Goal: Information Seeking & Learning: Learn about a topic

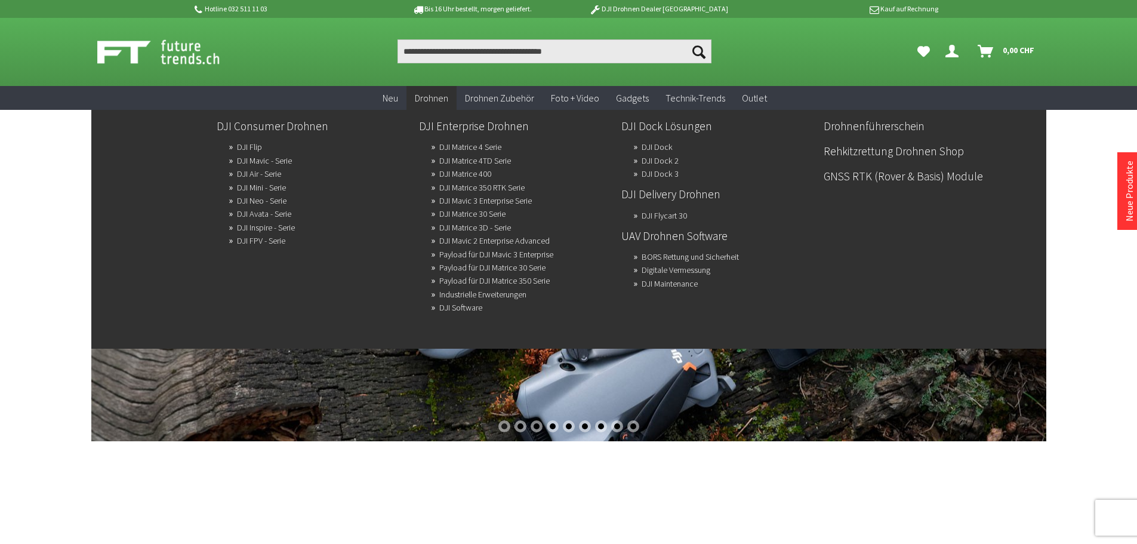
click at [443, 98] on span "Drohnen" at bounding box center [431, 98] width 33 height 12
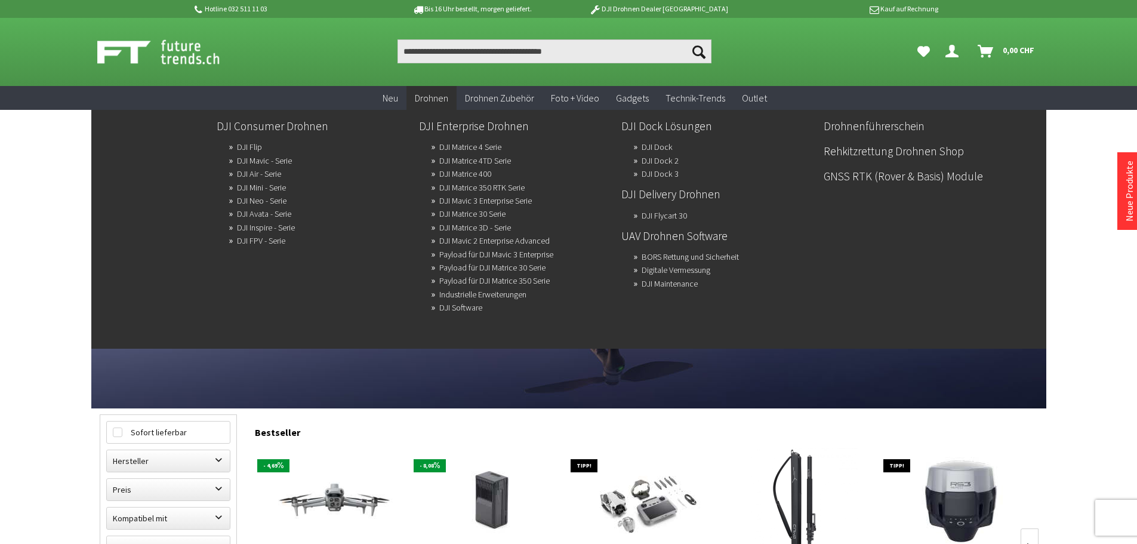
click at [440, 103] on span "Drohnen" at bounding box center [431, 98] width 33 height 12
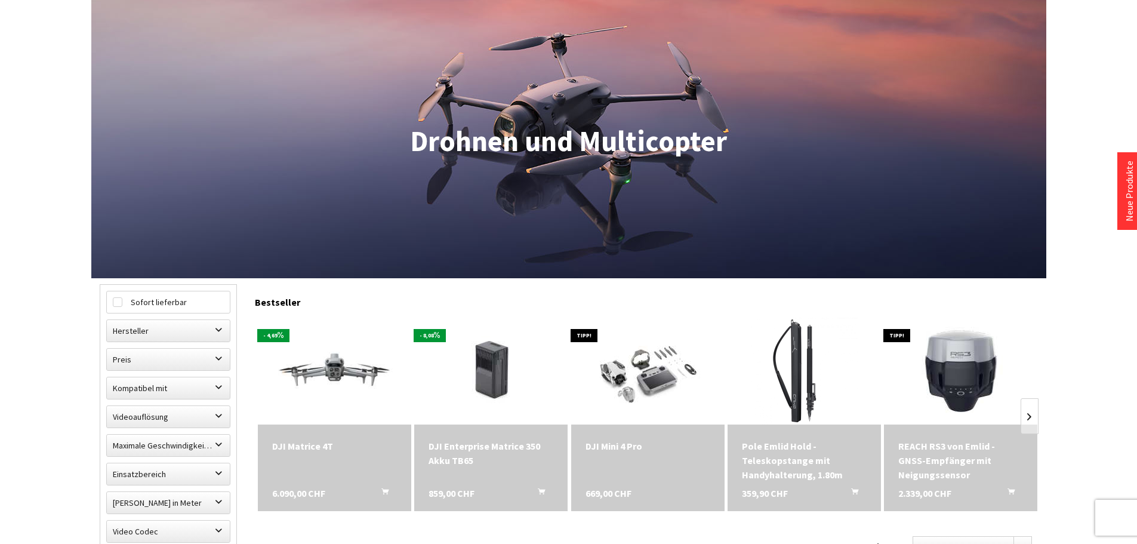
scroll to position [358, 0]
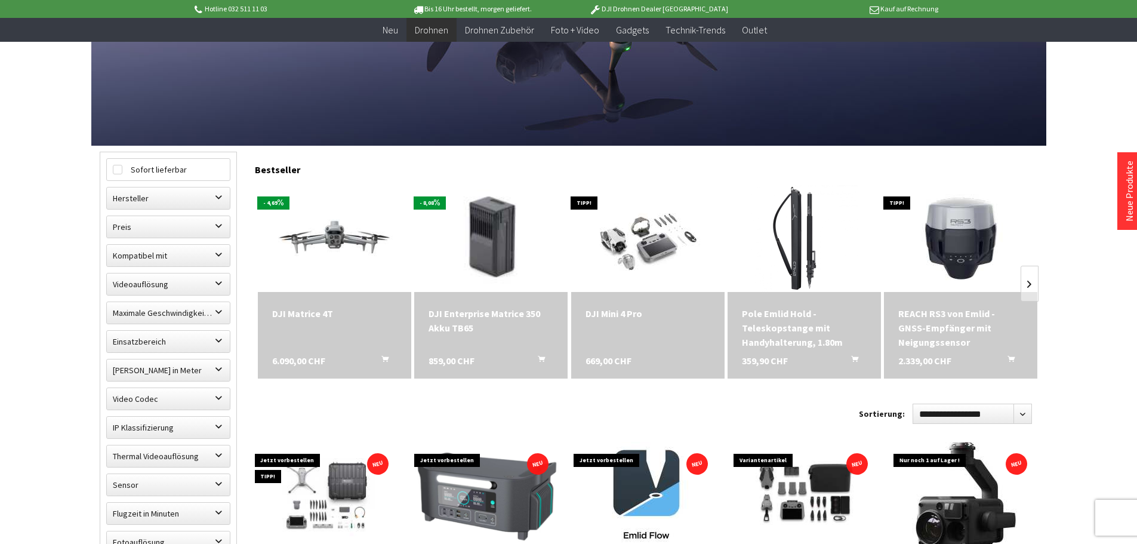
scroll to position [60, 0]
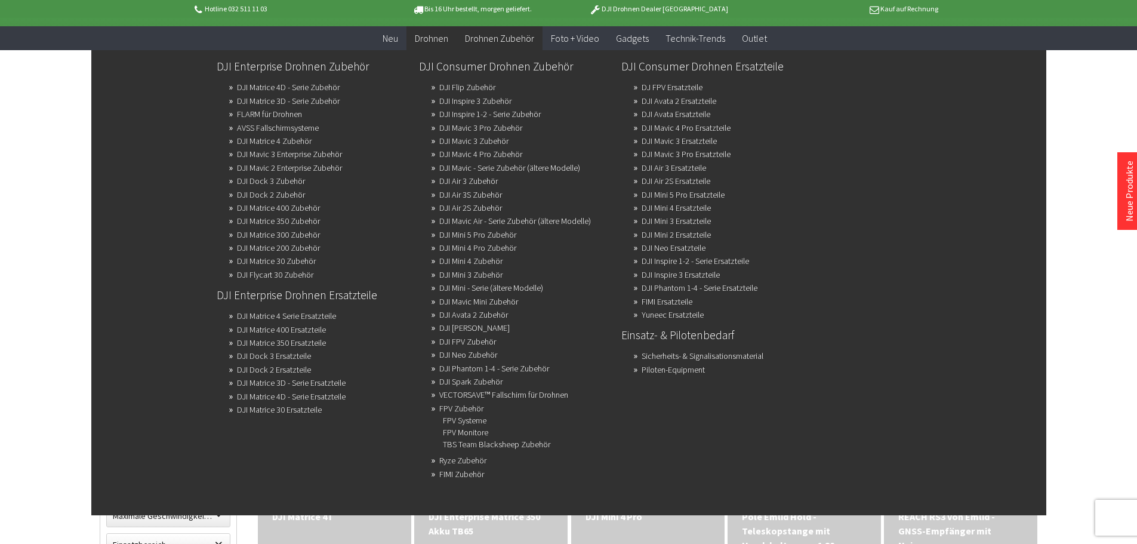
click at [504, 42] on span "Drohnen Zubehör" at bounding box center [499, 38] width 69 height 12
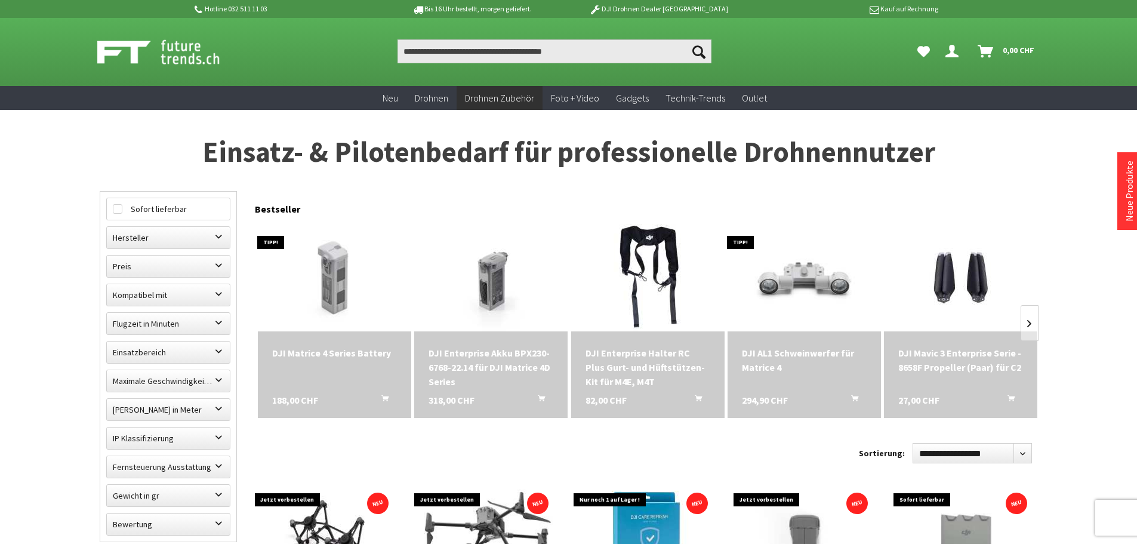
click at [427, 148] on h1 "Einsatz- & Pilotenbedarf für professionelle Drohnennutzer" at bounding box center [569, 152] width 938 height 30
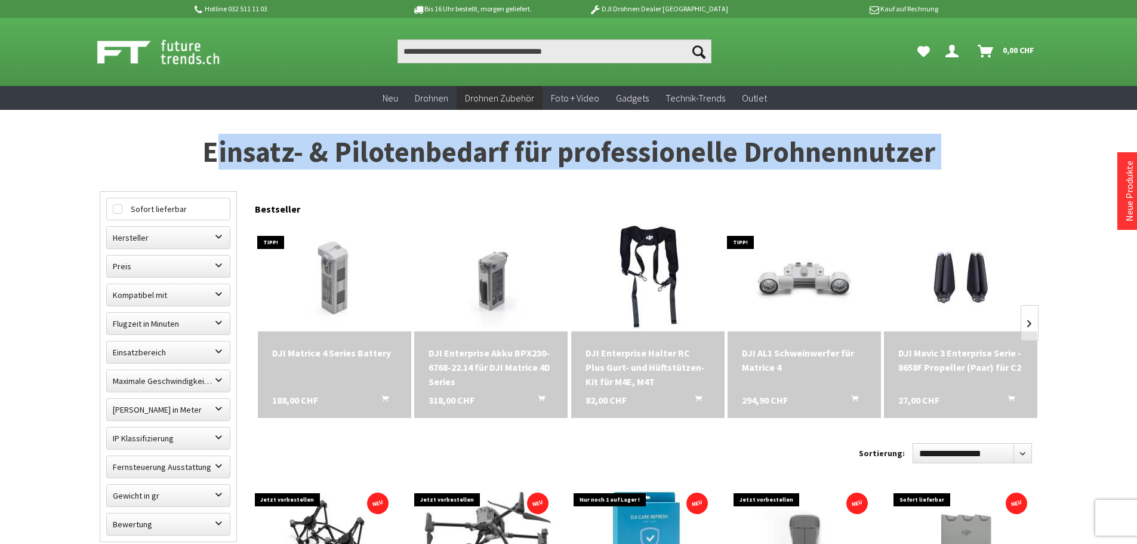
click at [427, 148] on h1 "Einsatz- & Pilotenbedarf für professionelle Drohnennutzer" at bounding box center [569, 152] width 938 height 30
copy div "Einsatz- & Pilotenbedarf für professionelle Drohnennutzer Filter schließen Sofo…"
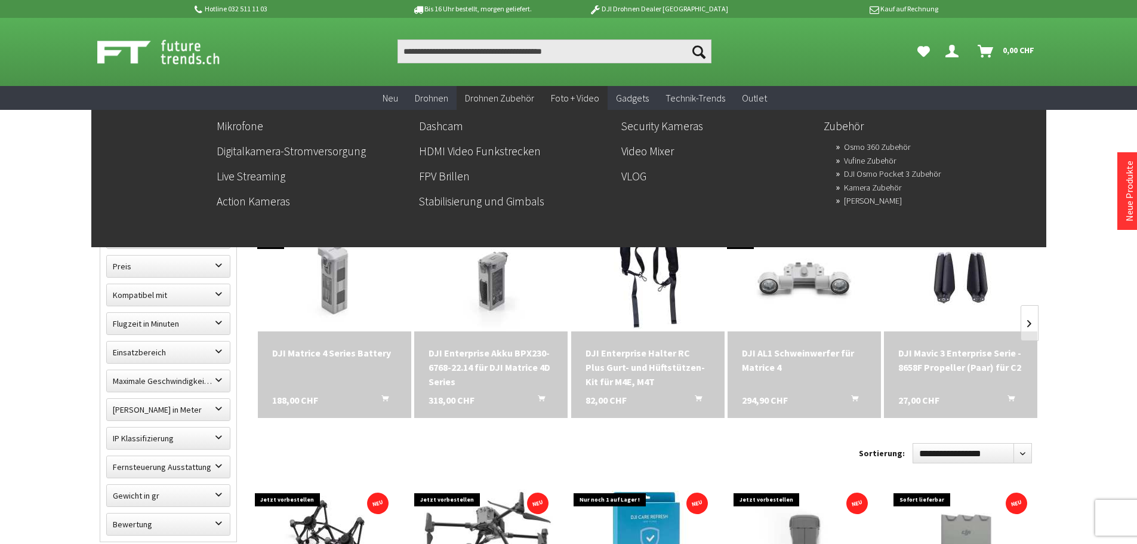
click at [586, 94] on span "Foto + Video" at bounding box center [575, 98] width 48 height 12
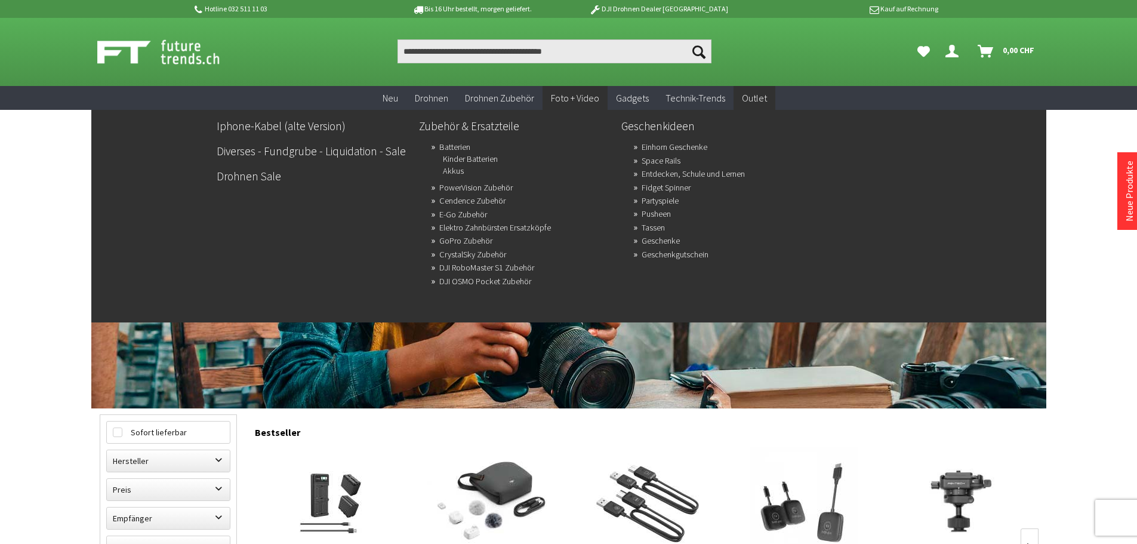
click at [758, 99] on span "Outlet" at bounding box center [754, 98] width 25 height 12
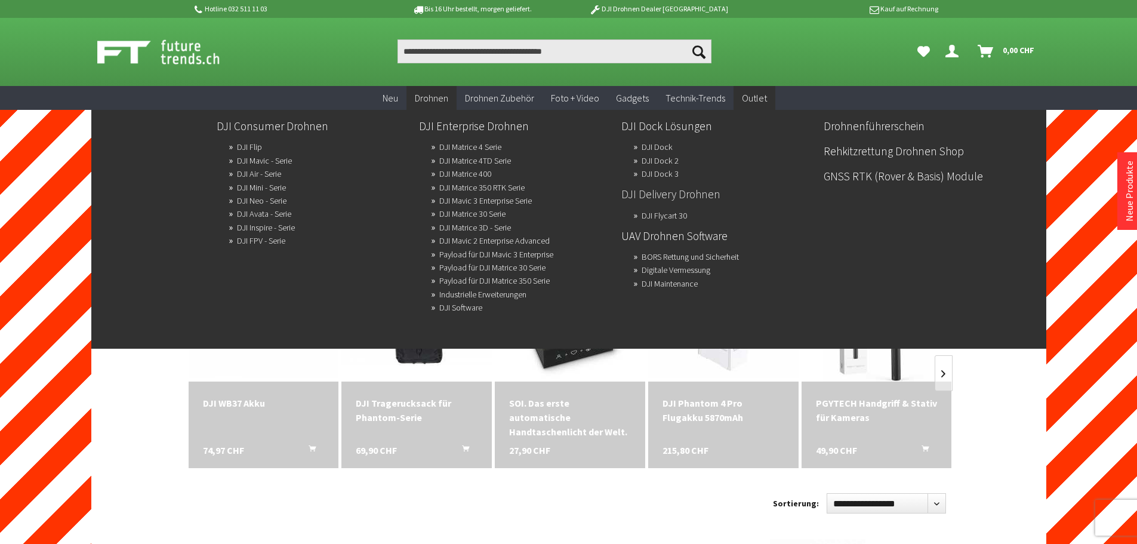
click at [667, 196] on link "DJI Delivery Drohnen" at bounding box center [717, 194] width 193 height 20
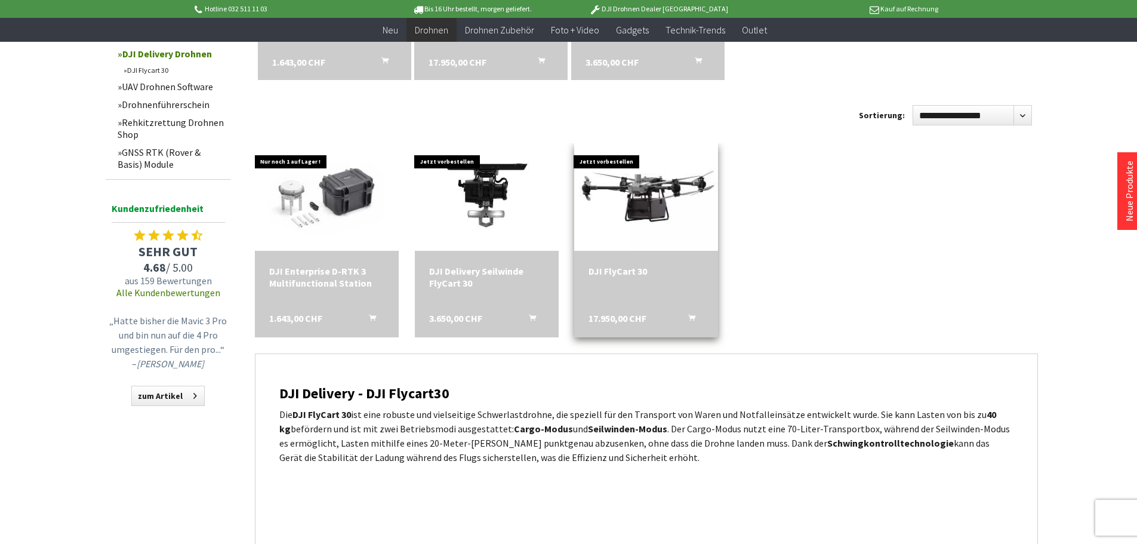
scroll to position [716, 0]
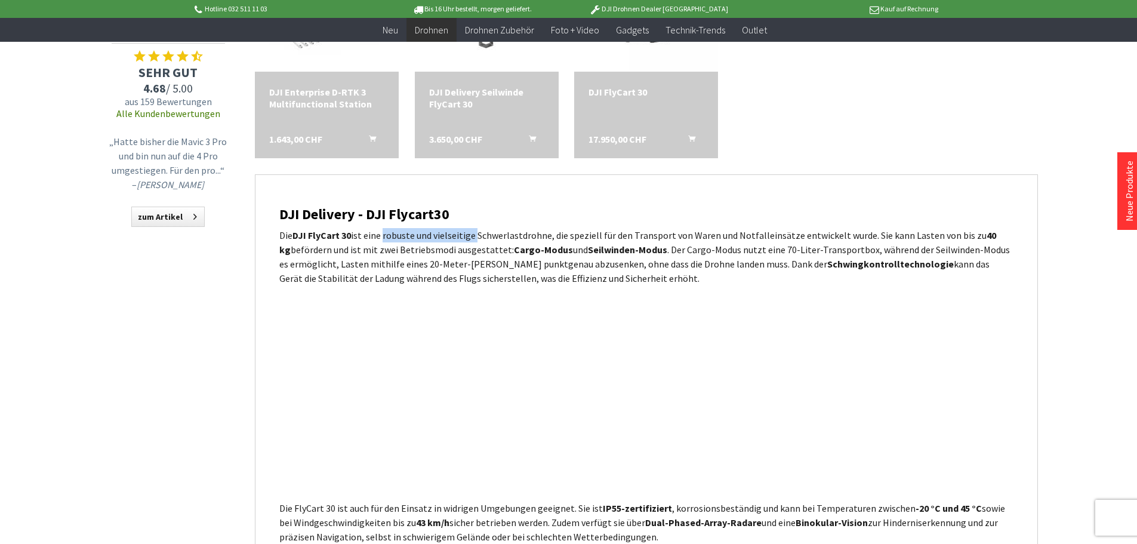
drag, startPoint x: 383, startPoint y: 232, endPoint x: 474, endPoint y: 233, distance: 91.3
click at [474, 233] on p "Die DJI FlyCart 30 ist eine robuste und vielseitige Schwerlastdrohne, die spezi…" at bounding box center [646, 256] width 734 height 57
copy p "robuste und vielseitige"
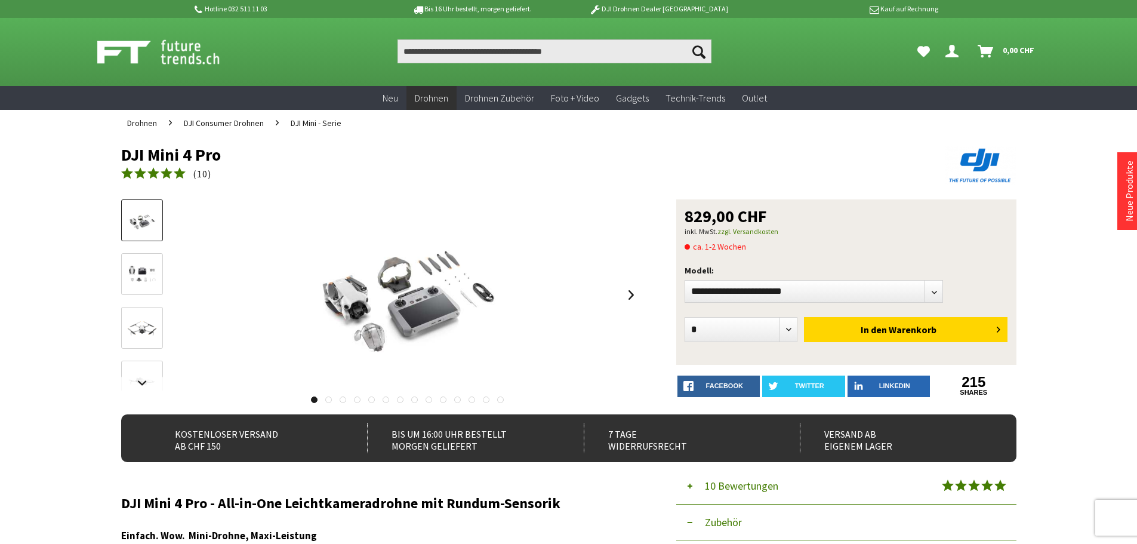
click at [214, 153] on h1 "DJI Mini 4 Pro" at bounding box center [479, 155] width 716 height 18
click at [214, 152] on h1 "DJI Mini 4 Pro" at bounding box center [479, 155] width 716 height 18
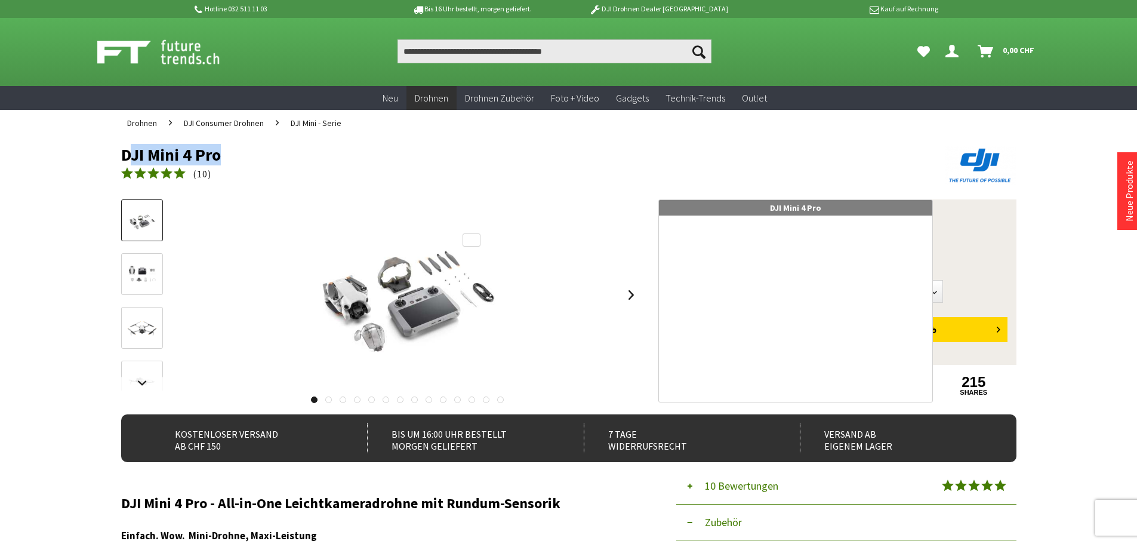
copy div "DJI Mini 4 Pro"
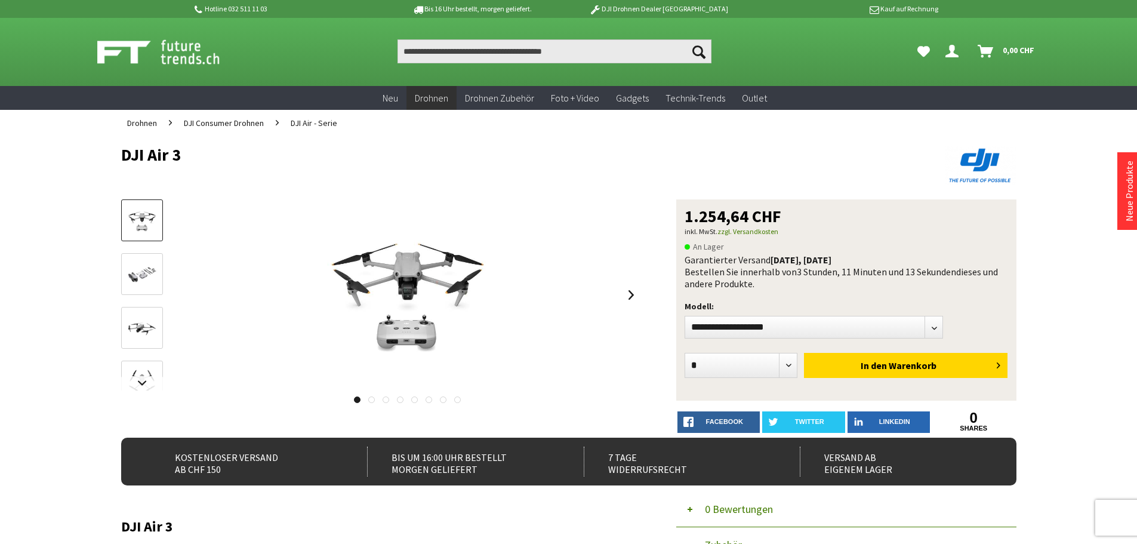
click at [161, 162] on h1 "DJI Air 3" at bounding box center [479, 155] width 716 height 18
copy div "DJI Air 3"
click at [776, 224] on p "inkl. MwSt. zzgl. Versandkosten" at bounding box center [845, 231] width 323 height 14
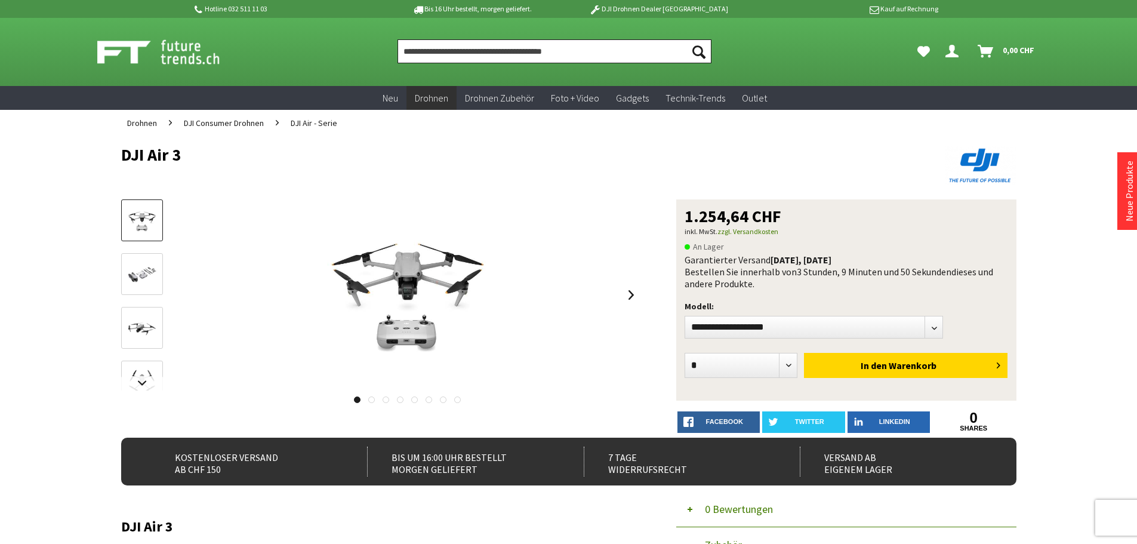
click at [495, 52] on input "Produkt, Marke, Kategorie, EAN, Artikelnummer…" at bounding box center [554, 51] width 314 height 24
paste input "**********"
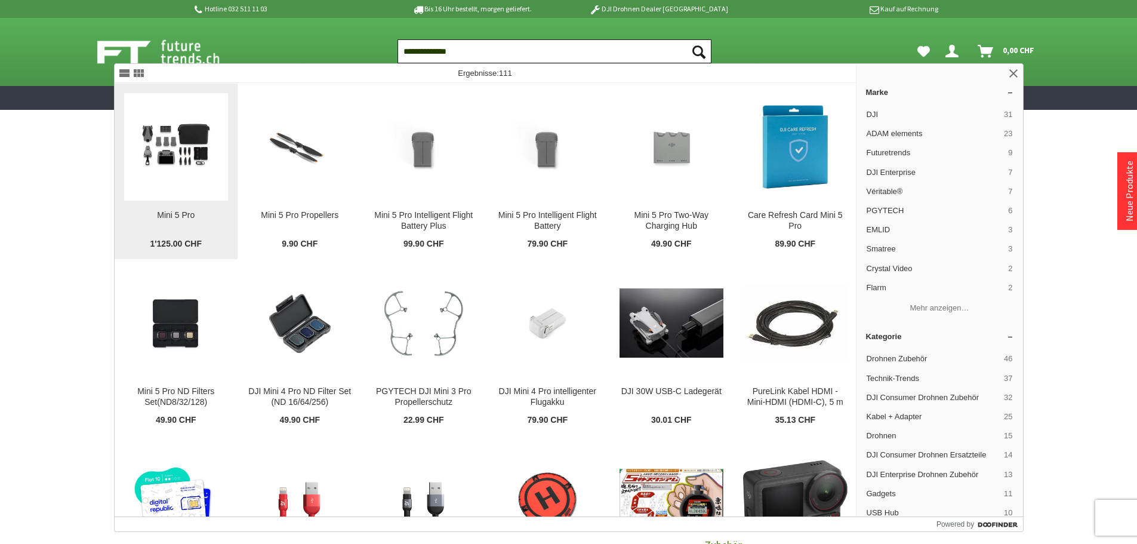
type input "**********"
click at [177, 134] on img at bounding box center [176, 146] width 104 height 69
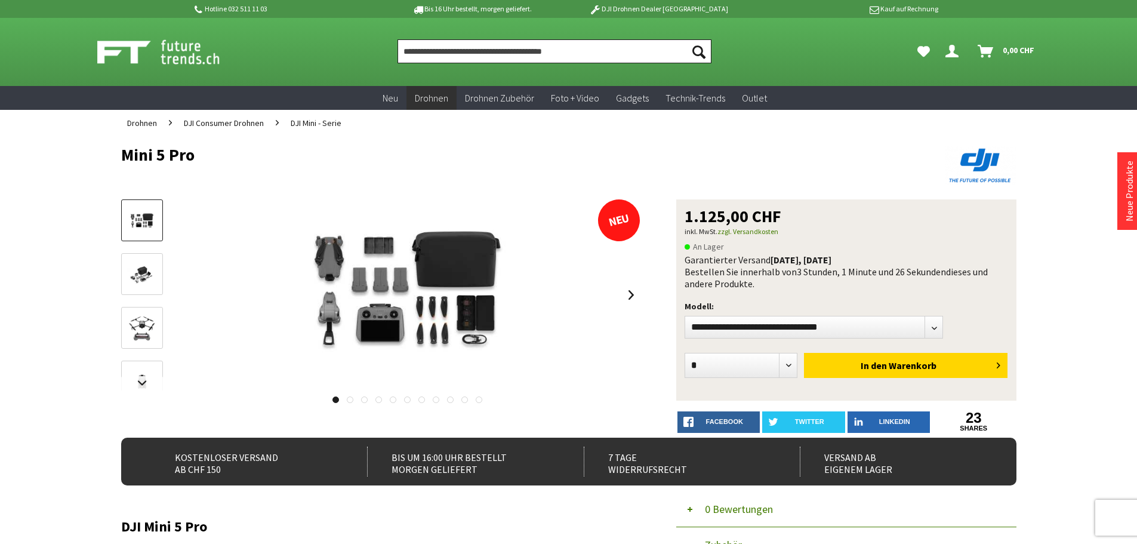
click at [535, 54] on input "Produkt, Marke, Kategorie, EAN, Artikelnummer…" at bounding box center [554, 51] width 314 height 24
paste input "**********"
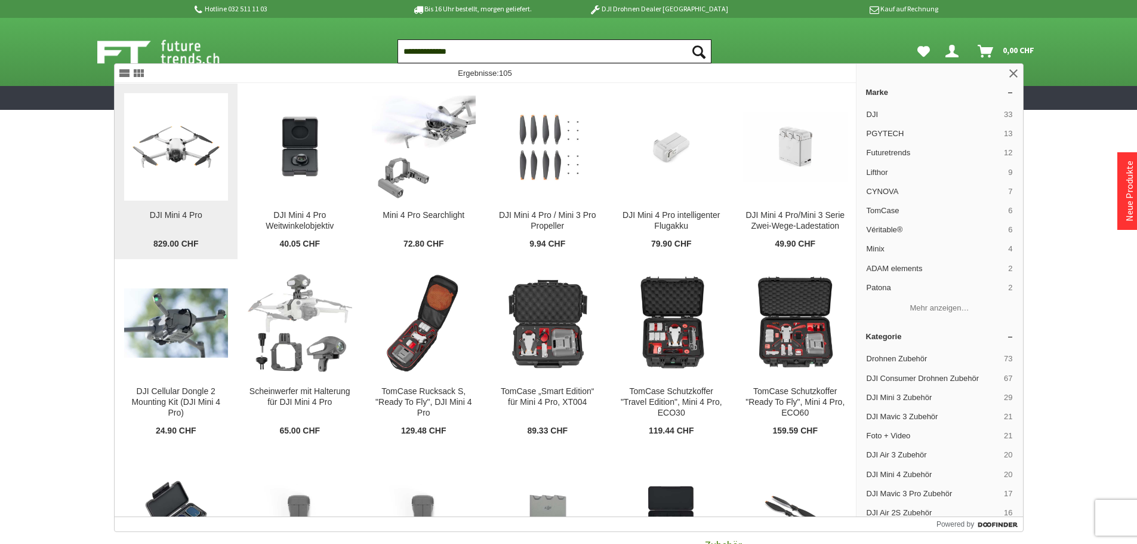
type input "**********"
click at [179, 138] on img at bounding box center [176, 147] width 104 height 104
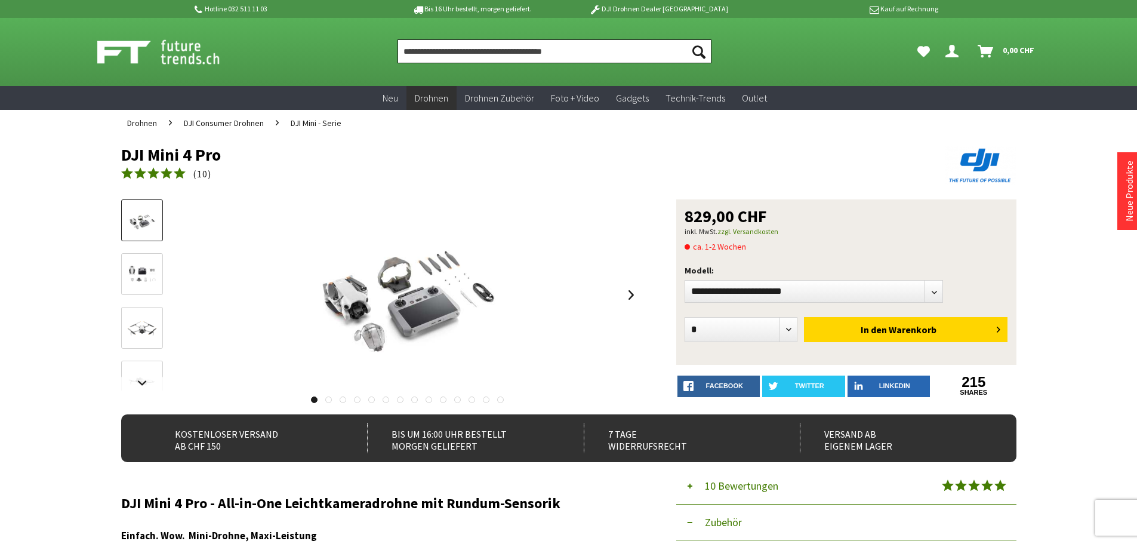
click at [550, 55] on input "Produkt, Marke, Kategorie, EAN, Artikelnummer…" at bounding box center [554, 51] width 314 height 24
paste input "**********"
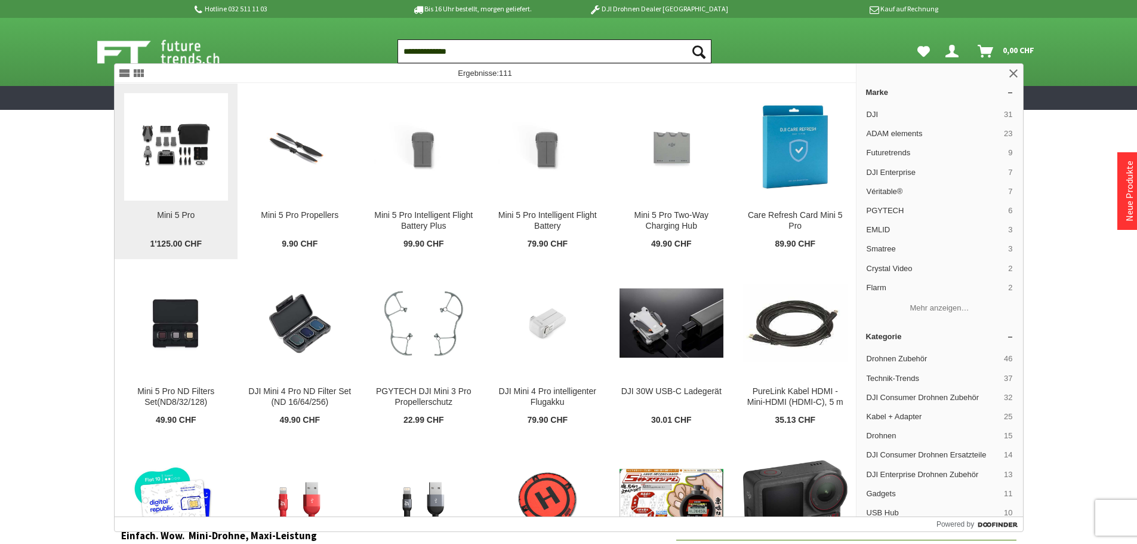
type input "**********"
click at [166, 163] on img at bounding box center [176, 146] width 104 height 69
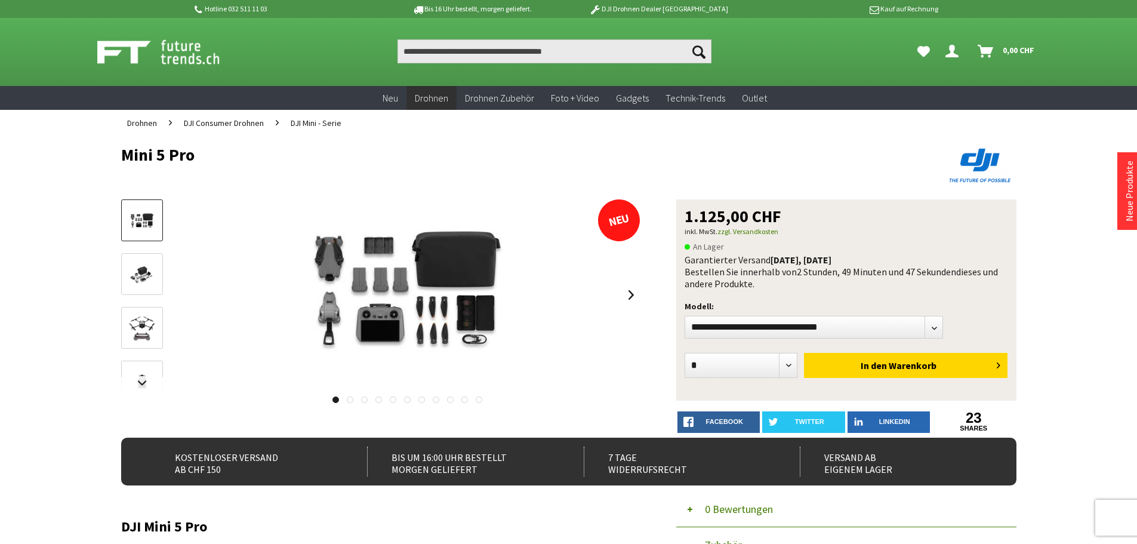
click at [167, 158] on h1 "Mini 5 Pro" at bounding box center [479, 155] width 716 height 18
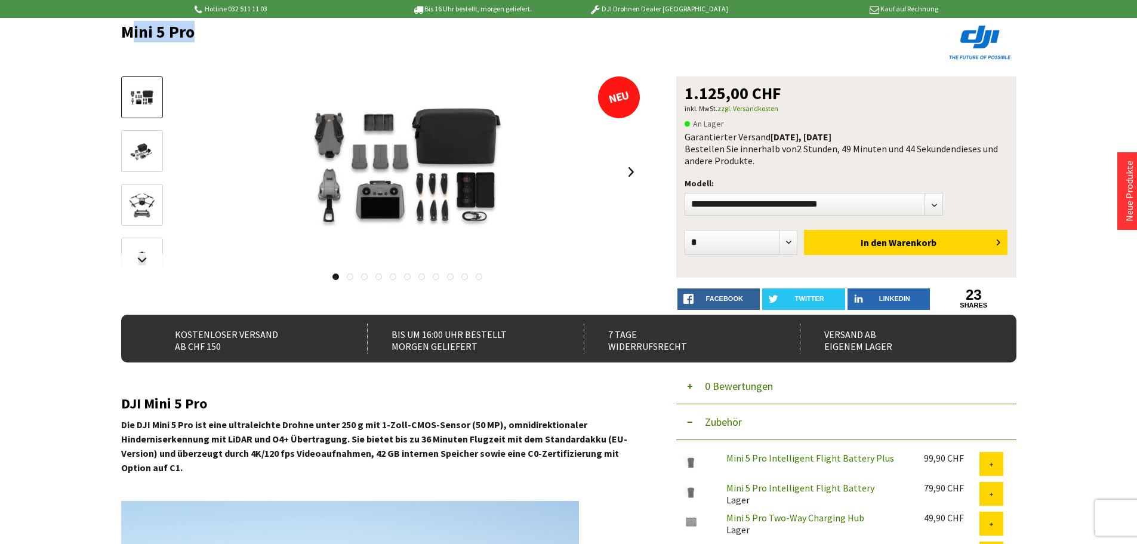
scroll to position [298, 0]
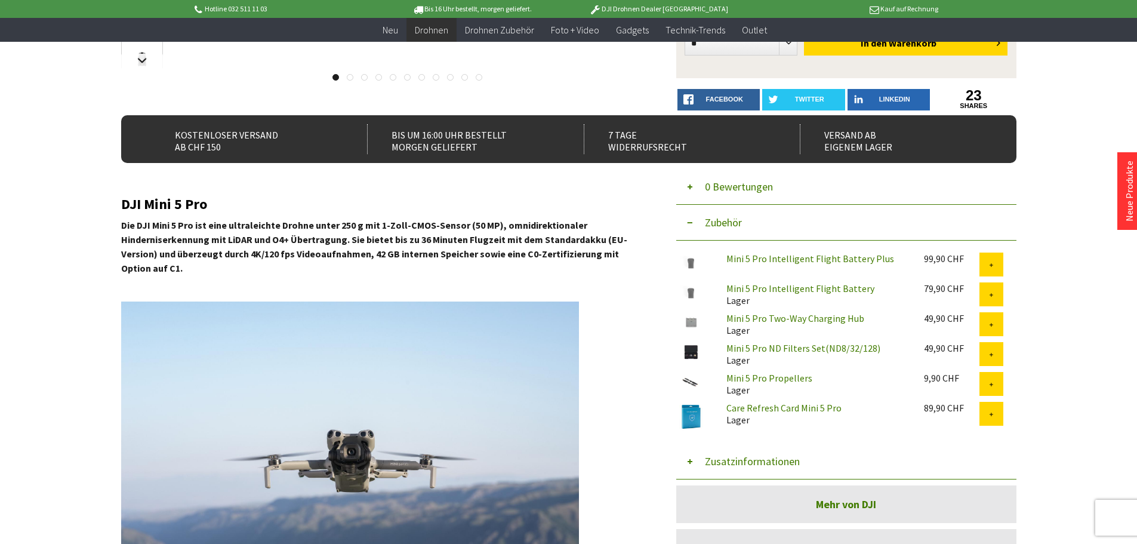
click at [172, 198] on h2 "DJI Mini 5 Pro" at bounding box center [380, 204] width 519 height 16
copy div "DJI Mini 5 Pro"
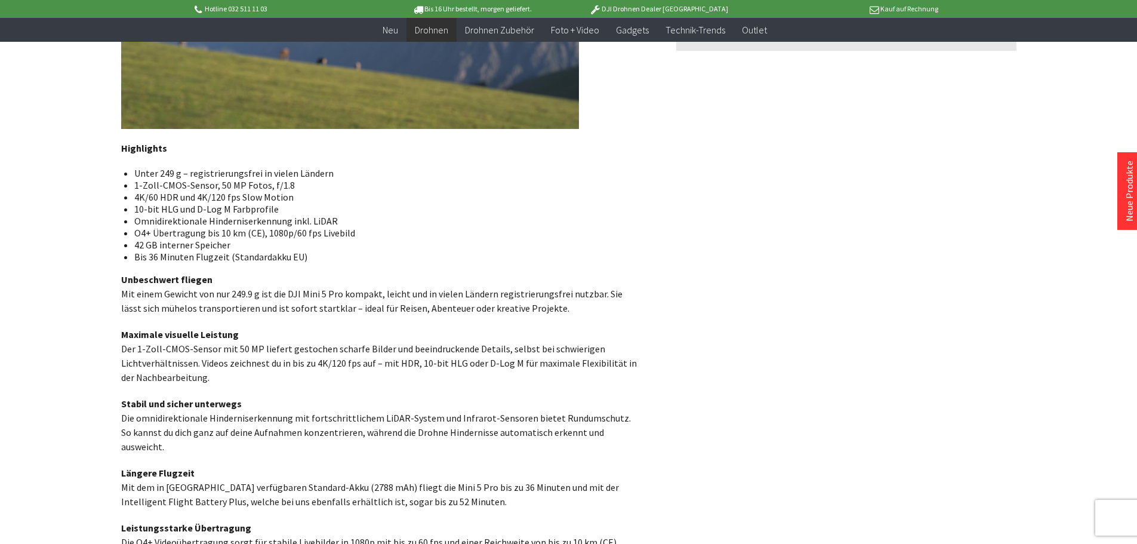
scroll to position [955, 0]
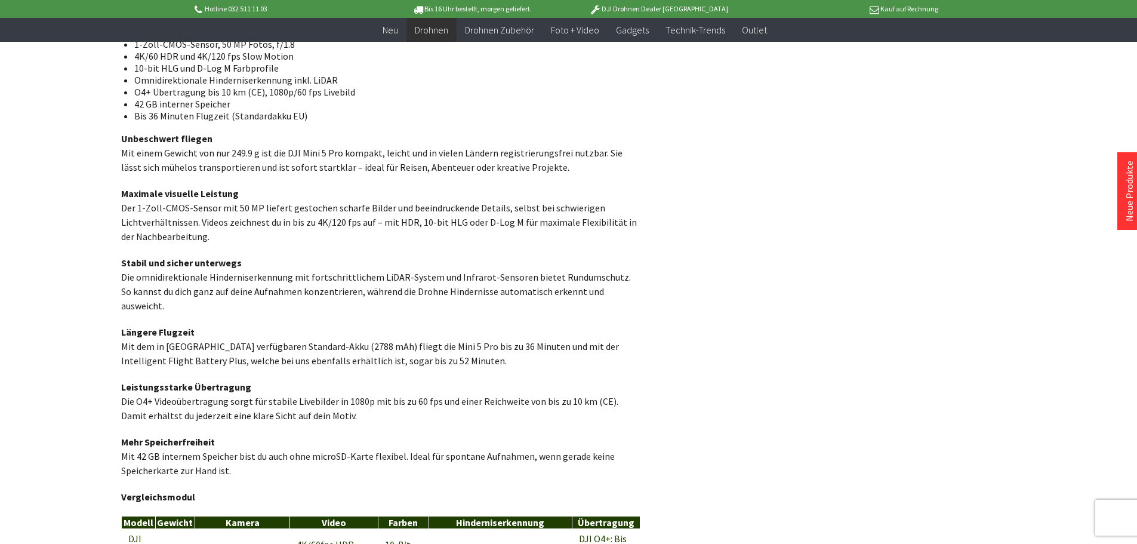
click at [539, 288] on p "Stabil und sicher unterwegs Die omnidirektionale Hinderniserkennung mit fortsch…" at bounding box center [380, 283] width 519 height 57
click at [335, 168] on p "Unbeschwert fliegen Mit einem Gewicht von nur 249.9 g ist die DJI Mini 5 Pro ko…" at bounding box center [380, 152] width 519 height 43
drag, startPoint x: 331, startPoint y: 167, endPoint x: 526, endPoint y: 166, distance: 195.1
click at [526, 166] on p "Unbeschwert fliegen Mit einem Gewicht von nur 249.9 g ist die DJI Mini 5 Pro ko…" at bounding box center [380, 152] width 519 height 43
copy p "ideal für Reisen, Abenteuer oder kreative Projekte"
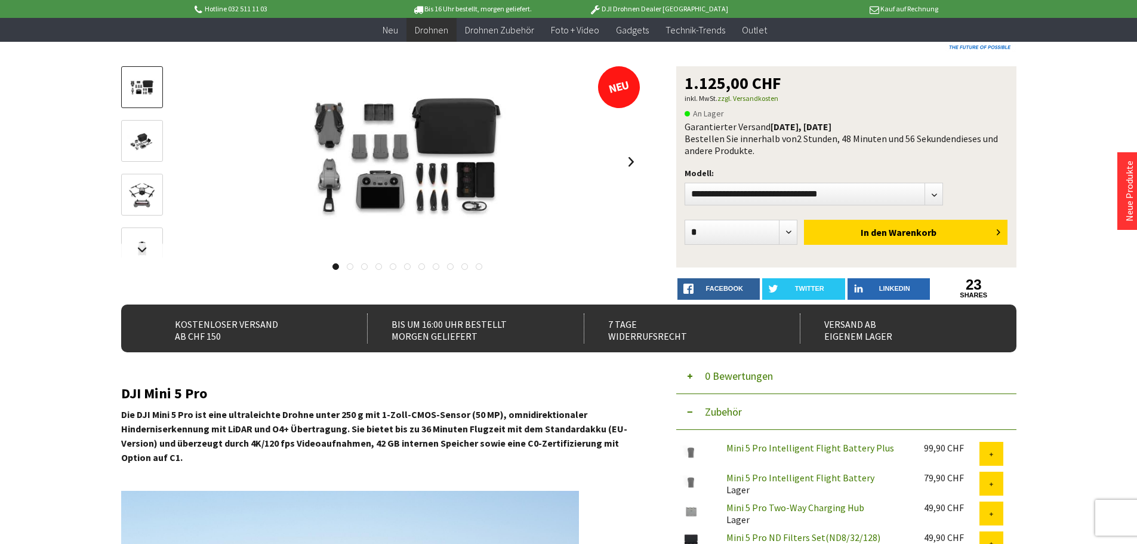
scroll to position [239, 0]
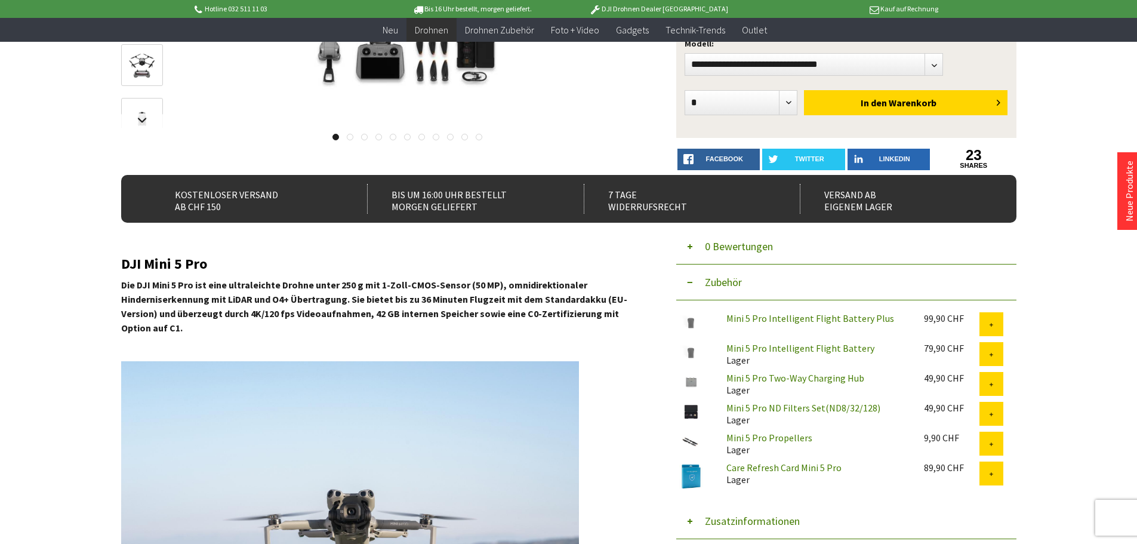
click at [170, 264] on h2 "DJI Mini 5 Pro" at bounding box center [380, 264] width 519 height 16
copy div "DJI Mini 5 Pro"
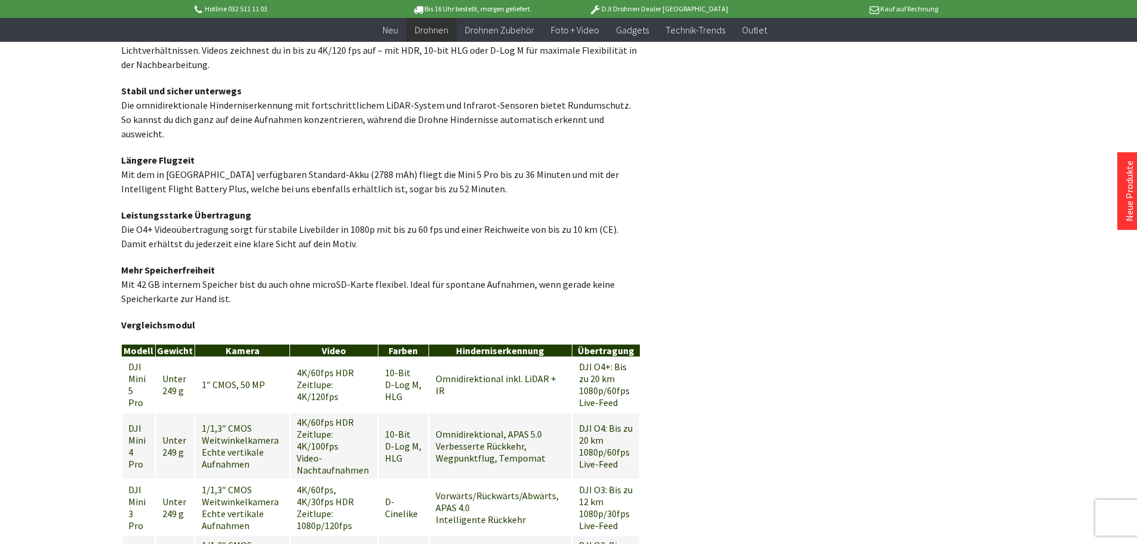
scroll to position [955, 0]
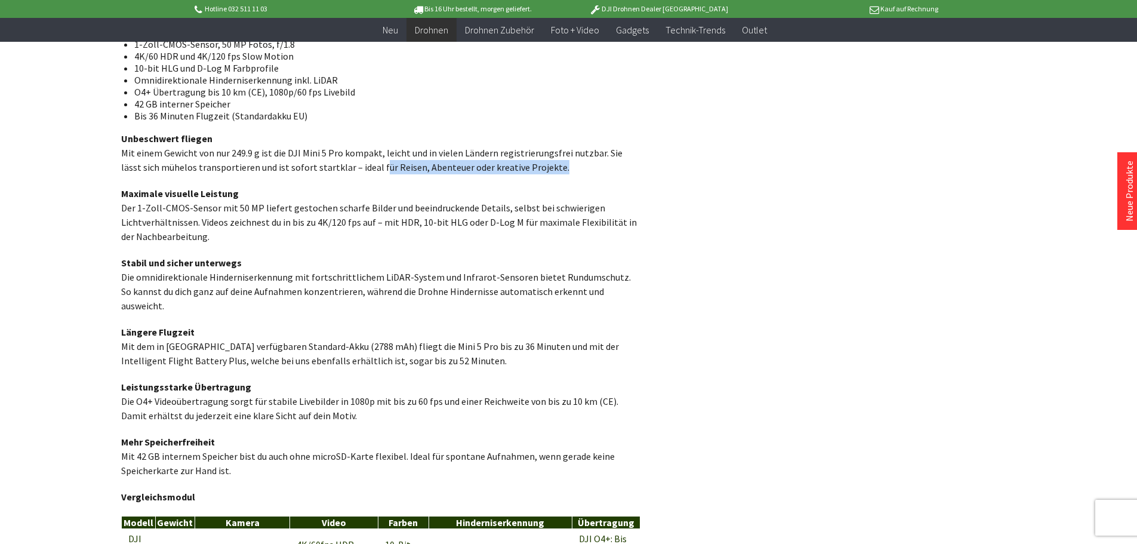
drag, startPoint x: 352, startPoint y: 165, endPoint x: 527, endPoint y: 171, distance: 174.9
click at [527, 171] on p "Unbeschwert fliegen Mit einem Gewicht von nur 249.9 g ist die DJI Mini 5 Pro ko…" at bounding box center [380, 152] width 519 height 43
copy p "für Reisen, Abenteuer oder kreative Projekte"
